Goal: Navigation & Orientation: Find specific page/section

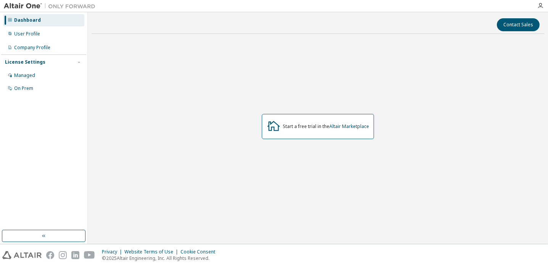
click at [36, 19] on div "Dashboard" at bounding box center [27, 20] width 27 height 6
click at [35, 34] on div "User Profile" at bounding box center [27, 34] width 26 height 6
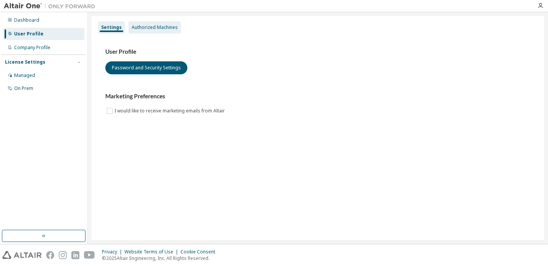
click at [152, 29] on div "Authorized Machines" at bounding box center [155, 27] width 46 height 6
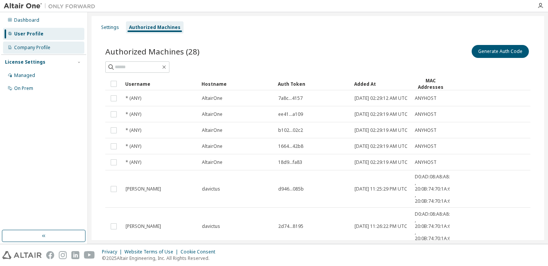
click at [33, 47] on div "Company Profile" at bounding box center [32, 48] width 36 height 6
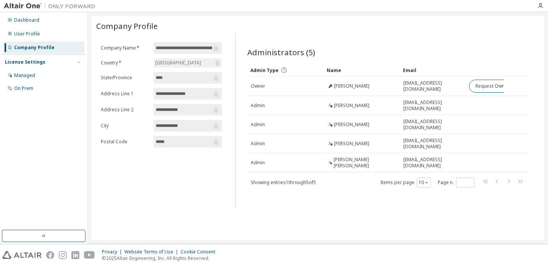
click at [35, 61] on div "License Settings" at bounding box center [25, 62] width 40 height 6
drag, startPoint x: 35, startPoint y: 61, endPoint x: 35, endPoint y: 78, distance: 16.4
click at [35, 78] on div "Managed" at bounding box center [43, 75] width 81 height 12
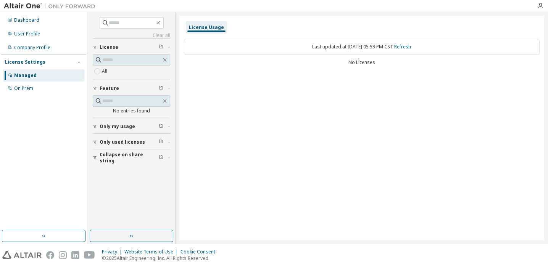
click at [106, 67] on label "All" at bounding box center [105, 71] width 7 height 9
click at [44, 21] on div "Dashboard" at bounding box center [43, 20] width 81 height 12
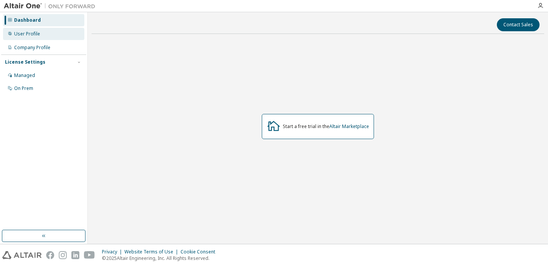
click at [47, 33] on div "User Profile" at bounding box center [43, 34] width 81 height 12
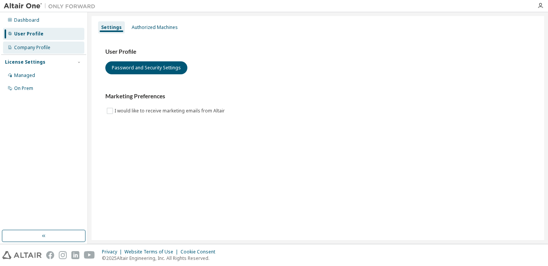
click at [37, 46] on div "Company Profile" at bounding box center [32, 48] width 36 height 6
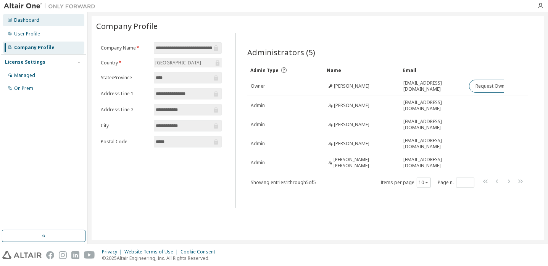
click at [40, 26] on div "Dashboard" at bounding box center [43, 20] width 81 height 12
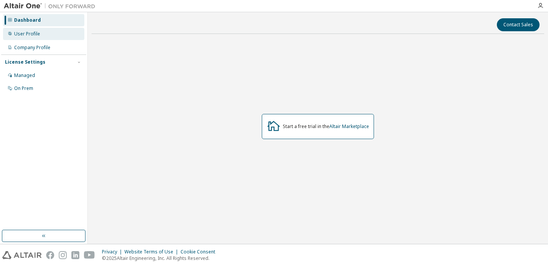
click at [35, 34] on div "User Profile" at bounding box center [27, 34] width 26 height 6
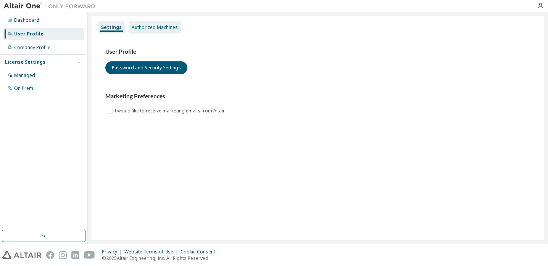
click at [140, 32] on div "Authorized Machines" at bounding box center [155, 27] width 52 height 12
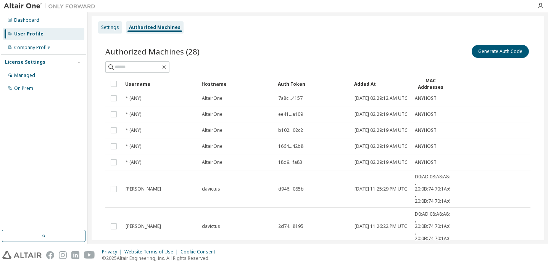
click at [113, 31] on div "Settings" at bounding box center [110, 27] width 24 height 12
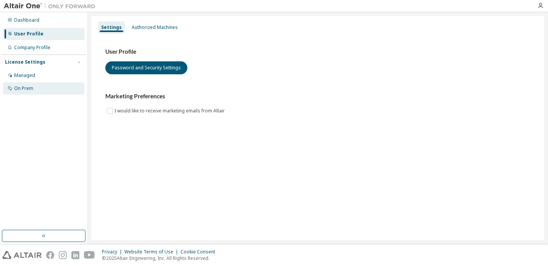
click at [32, 88] on div "On Prem" at bounding box center [23, 88] width 19 height 6
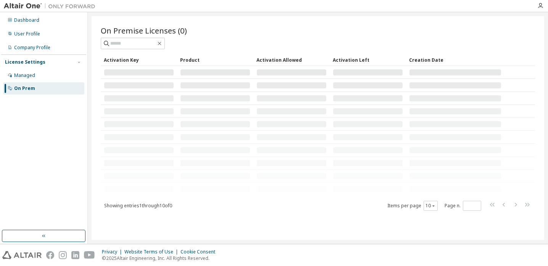
click at [294, 204] on div "On Premise Licenses (0) Clear Load Save Save As Field Operator Value Select fil…" at bounding box center [318, 128] width 453 height 224
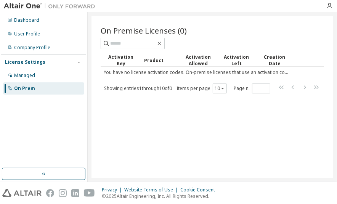
click at [184, 81] on div "Activation Key Product Activation Allowed Activation Left Creation Date You hav…" at bounding box center [213, 74] width 224 height 40
click at [52, 75] on div "Managed" at bounding box center [43, 75] width 81 height 12
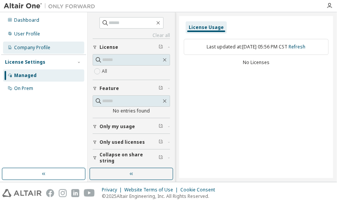
click at [30, 44] on div "Company Profile" at bounding box center [43, 48] width 81 height 12
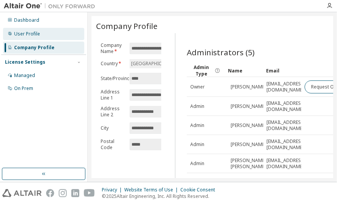
click at [31, 35] on div "User Profile" at bounding box center [27, 34] width 26 height 6
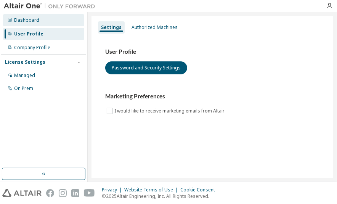
click at [28, 21] on div "Dashboard" at bounding box center [26, 20] width 25 height 6
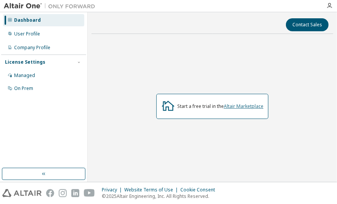
click at [239, 105] on link "Altair Marketplace" at bounding box center [244, 106] width 40 height 6
